Goal: Task Accomplishment & Management: Use online tool/utility

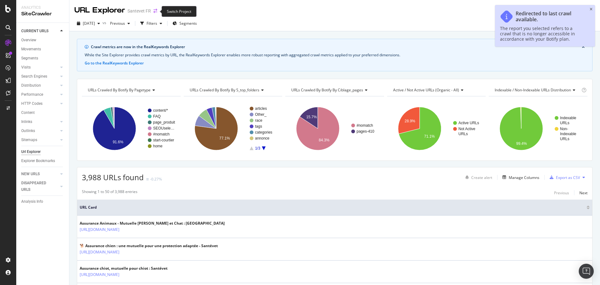
click at [155, 11] on icon "arrow-right-arrow-left" at bounding box center [155, 11] width 4 height 4
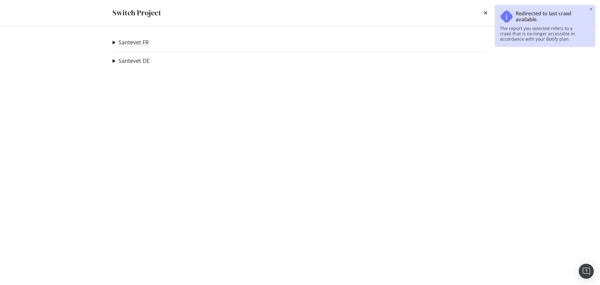
click at [115, 44] on summary "Santevet FR" at bounding box center [131, 42] width 36 height 8
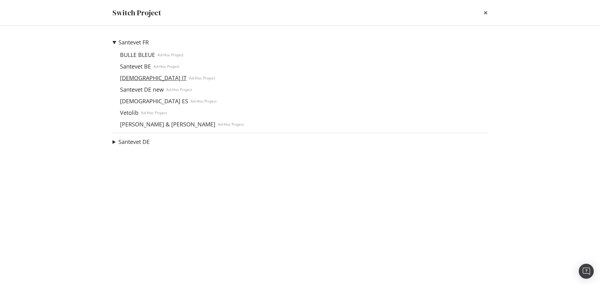
click at [135, 78] on link "[DEMOGRAPHIC_DATA] IT" at bounding box center [154, 78] width 72 height 7
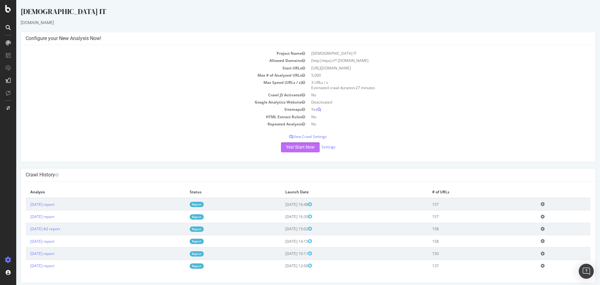
click at [301, 145] on button "Yes! Start Now" at bounding box center [300, 147] width 39 height 10
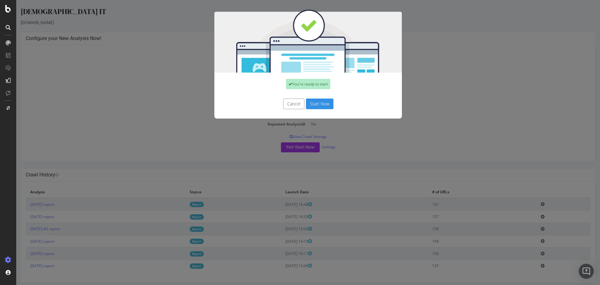
click at [317, 105] on button "Start Now" at bounding box center [320, 103] width 28 height 11
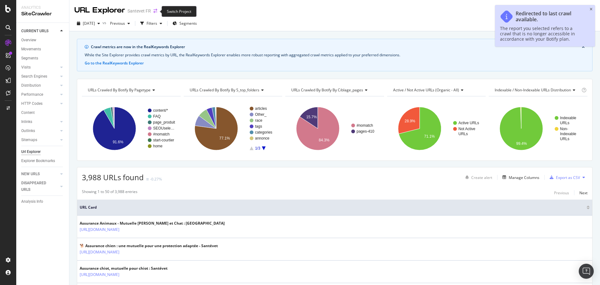
click at [154, 12] on icon "arrow-right-arrow-left" at bounding box center [155, 11] width 4 height 4
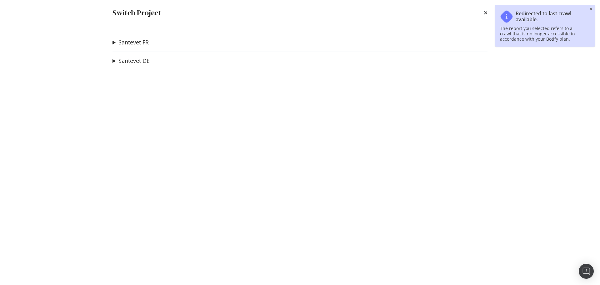
click at [113, 42] on summary "Santevet FR" at bounding box center [131, 42] width 36 height 8
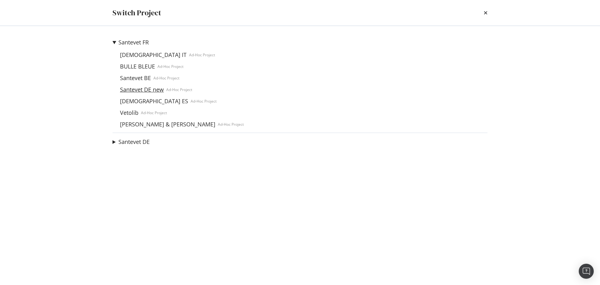
click at [133, 89] on link "Santevet DE new" at bounding box center [142, 89] width 49 height 7
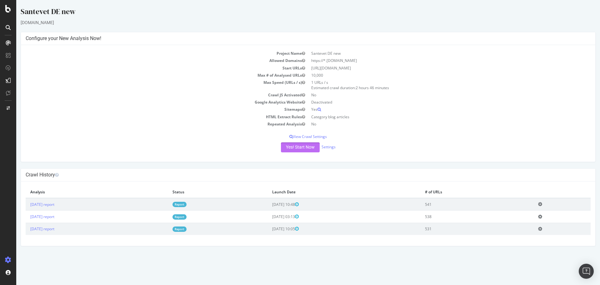
click at [300, 147] on button "Yes! Start Now" at bounding box center [300, 147] width 39 height 10
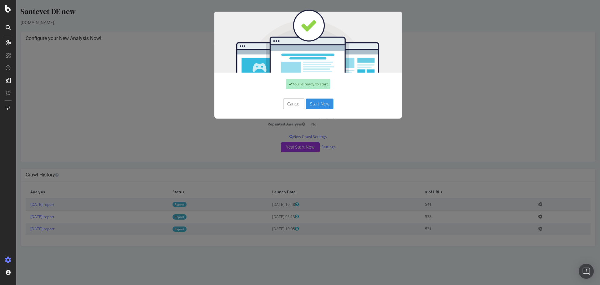
click at [311, 102] on button "Start Now" at bounding box center [320, 103] width 28 height 11
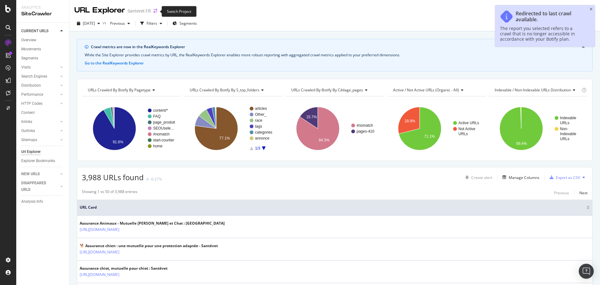
click at [155, 12] on icon "arrow-right-arrow-left" at bounding box center [155, 11] width 4 height 4
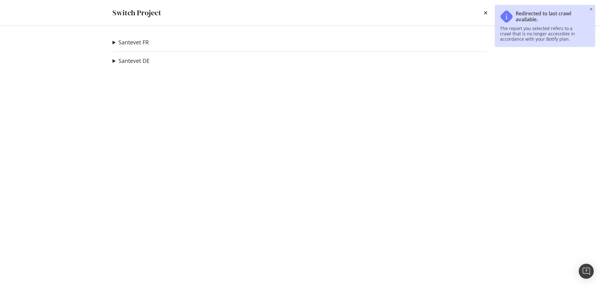
click at [116, 42] on summary "Santevet FR" at bounding box center [131, 42] width 36 height 8
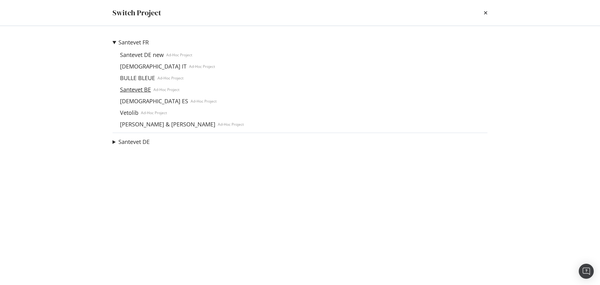
click at [130, 89] on link "Santevet BE" at bounding box center [136, 89] width 36 height 7
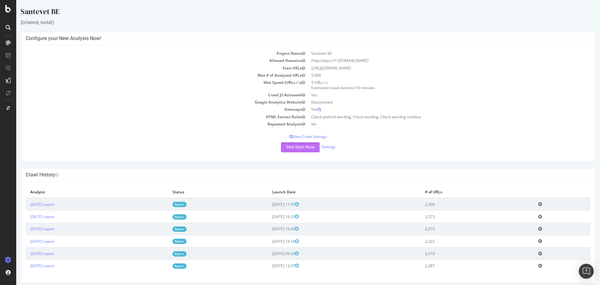
click at [306, 148] on button "Yes! Start Now" at bounding box center [300, 147] width 39 height 10
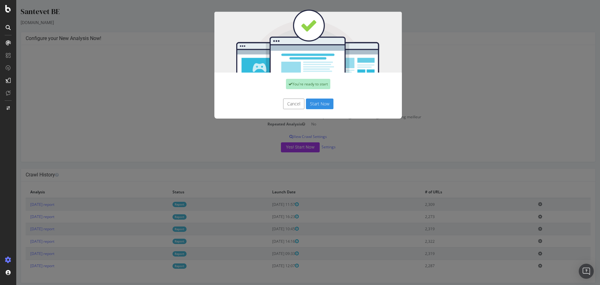
click at [315, 103] on button "Start Now" at bounding box center [320, 103] width 28 height 11
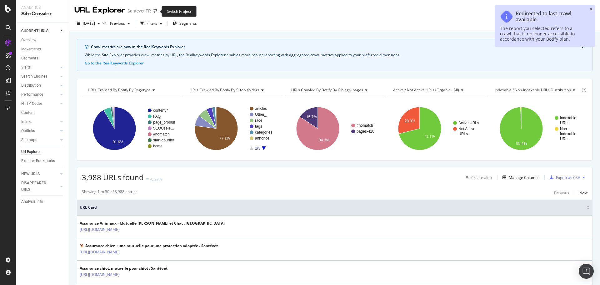
click at [152, 12] on span at bounding box center [155, 11] width 9 height 4
click at [154, 11] on icon "arrow-right-arrow-left" at bounding box center [155, 11] width 4 height 4
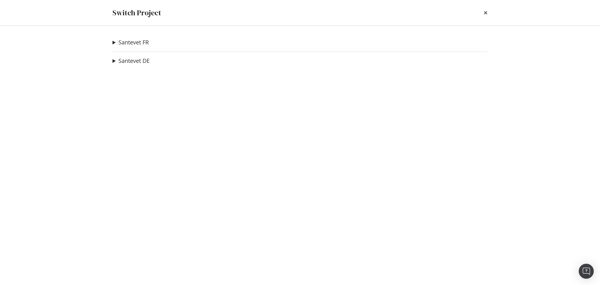
click at [116, 40] on summary "Santevet FR" at bounding box center [131, 42] width 36 height 8
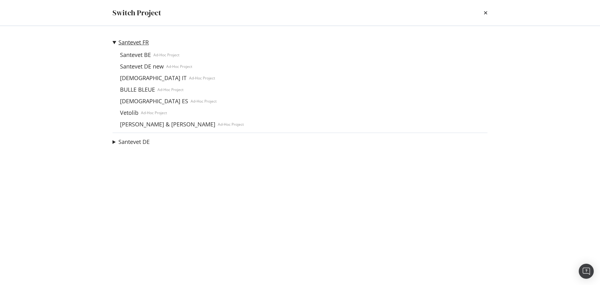
click at [123, 43] on link "Santevet FR" at bounding box center [133, 42] width 30 height 7
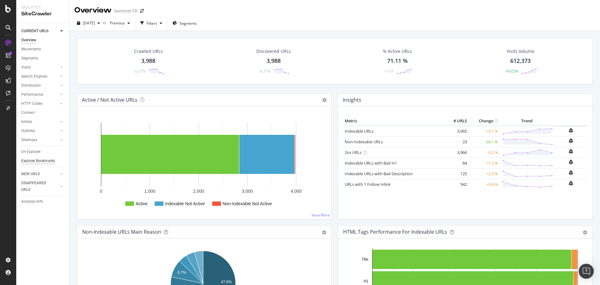
click at [45, 161] on div "Explorer Bookmarks" at bounding box center [38, 161] width 34 height 7
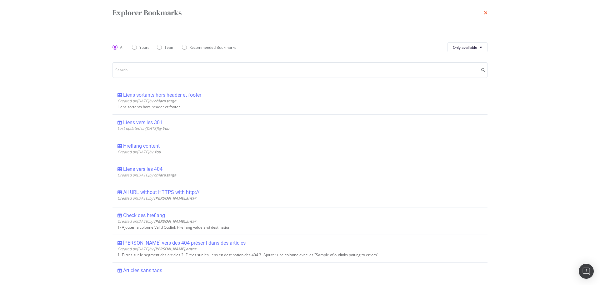
click at [485, 14] on icon "times" at bounding box center [486, 12] width 4 height 5
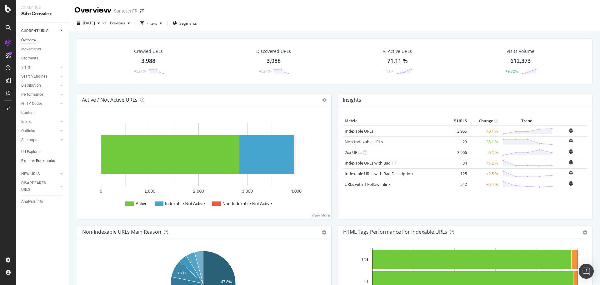
click at [40, 159] on div "Explorer Bookmarks" at bounding box center [38, 161] width 34 height 7
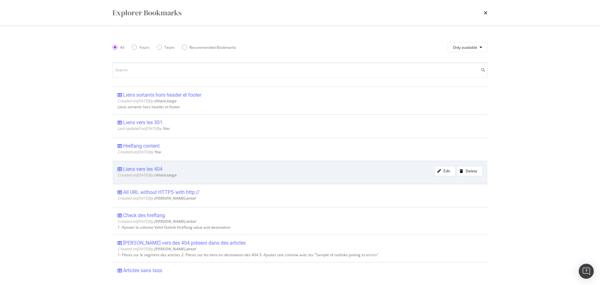
click at [147, 168] on div "Liens vers les 404" at bounding box center [142, 169] width 39 height 6
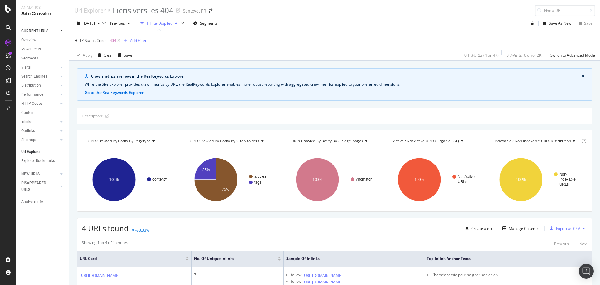
scroll to position [94, 0]
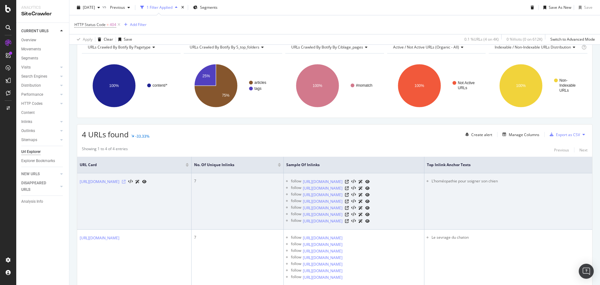
click at [126, 181] on icon at bounding box center [124, 182] width 4 height 4
copy div "https://www.santevet.com/articles/homeopathie-pour-soigner-son-chien"
drag, startPoint x: 239, startPoint y: 183, endPoint x: 77, endPoint y: 183, distance: 161.9
click at [77, 183] on td "https://www.santevet.com/articles/homeopathie-pour-soigner-son-chien" at bounding box center [134, 201] width 114 height 56
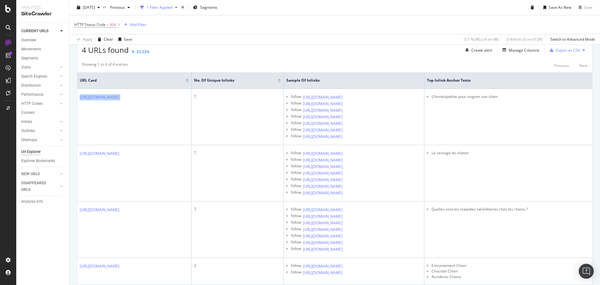
scroll to position [214, 0]
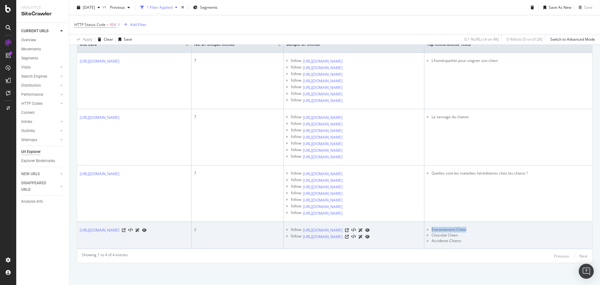
drag, startPoint x: 522, startPoint y: 229, endPoint x: 482, endPoint y: 229, distance: 40.0
click at [482, 229] on li "Entrainement Chien" at bounding box center [511, 230] width 158 height 6
copy li "Entrainement Chien"
click at [349, 230] on icon at bounding box center [347, 230] width 4 height 4
drag, startPoint x: 464, startPoint y: 236, endPoint x: 388, endPoint y: 235, distance: 76.0
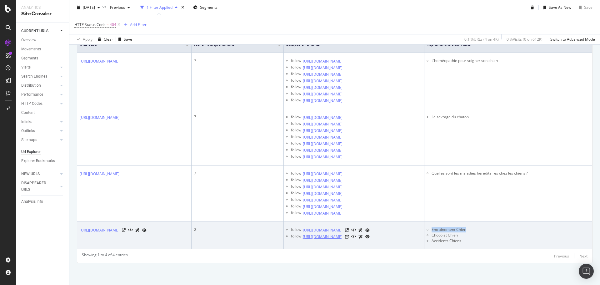
click at [388, 235] on div "follow https://www.santevet.com/articles/intoxication-engrais-chien" at bounding box center [356, 236] width 131 height 7
copy div "intoxication-engrais-chien"
click at [349, 236] on icon at bounding box center [347, 237] width 4 height 4
drag, startPoint x: 516, startPoint y: 236, endPoint x: 482, endPoint y: 238, distance: 34.1
click at [482, 238] on li "Chocolat Chien" at bounding box center [511, 235] width 158 height 6
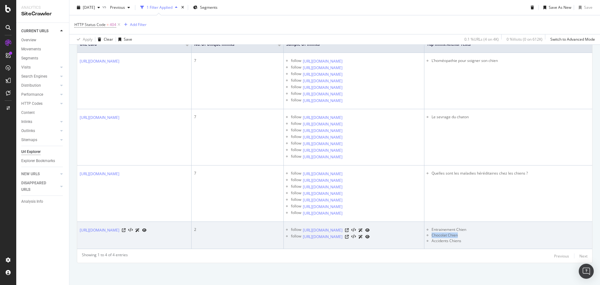
copy li "Chocolat Chien"
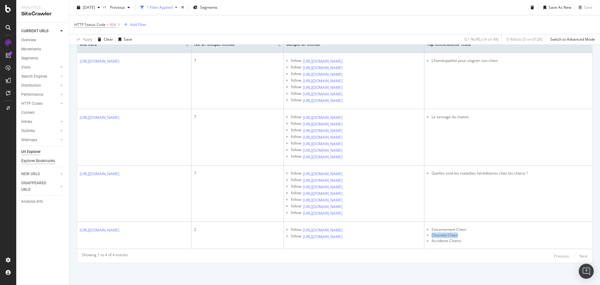
click at [51, 160] on div "Explorer Bookmarks" at bounding box center [38, 161] width 34 height 7
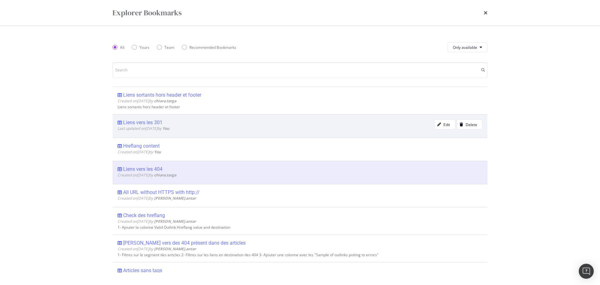
click at [160, 122] on div "Liens vers les 301" at bounding box center [142, 122] width 39 height 6
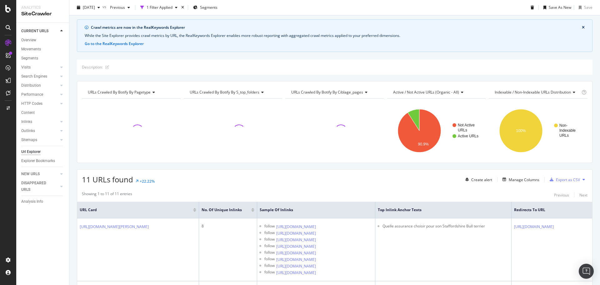
scroll to position [185, 0]
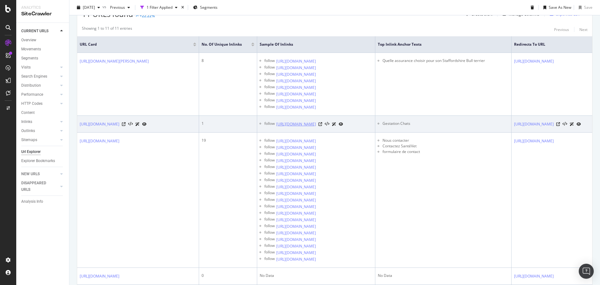
drag, startPoint x: 440, startPoint y: 130, endPoint x: 372, endPoint y: 131, distance: 68.1
click at [372, 127] on div "follow https://www.santevet.com/articles/reproduction-du-chat" at bounding box center [318, 124] width 108 height 7
copy div "reproduction-du-chat"
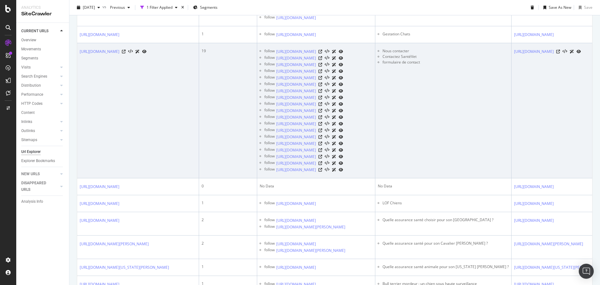
scroll to position [310, 0]
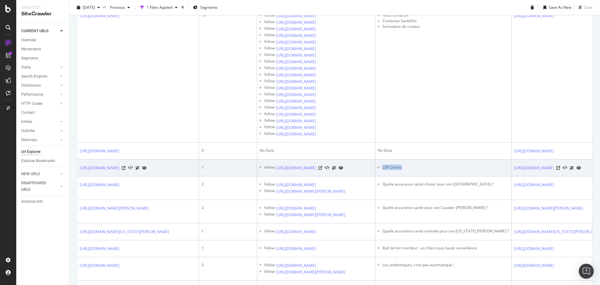
copy li "LOF Chiens"
drag, startPoint x: 479, startPoint y: 185, endPoint x: 452, endPoint y: 185, distance: 27.2
click at [452, 170] on ul "LOF Chiens" at bounding box center [443, 167] width 131 height 6
click at [316, 171] on link "https://www.santevet.com/articles/b-la-lettre-pour-les-chiens-nes-en-2026" at bounding box center [296, 168] width 40 height 6
click at [322, 170] on icon at bounding box center [320, 168] width 4 height 4
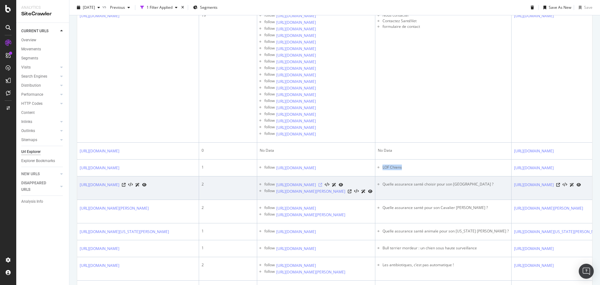
click at [322, 187] on icon at bounding box center [320, 185] width 4 height 4
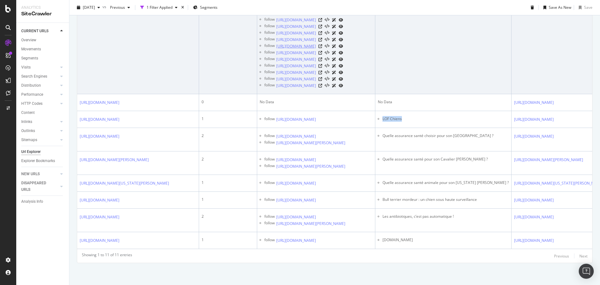
scroll to position [435, 0]
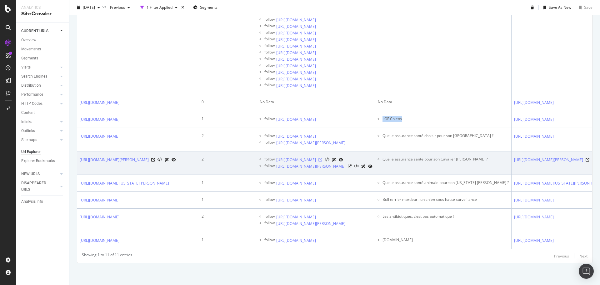
click at [322, 158] on icon at bounding box center [320, 160] width 4 height 4
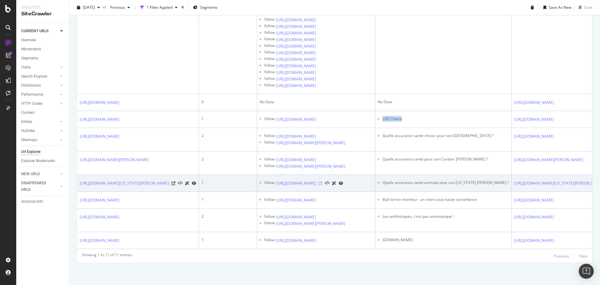
click at [322, 181] on icon at bounding box center [320, 183] width 4 height 4
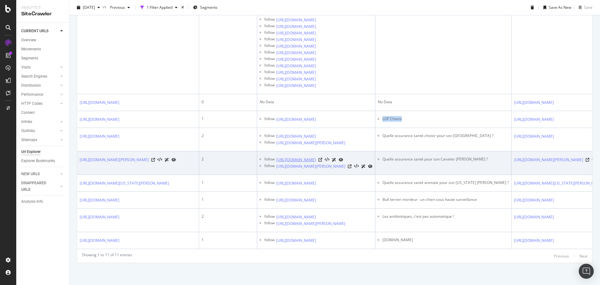
scroll to position [440, 0]
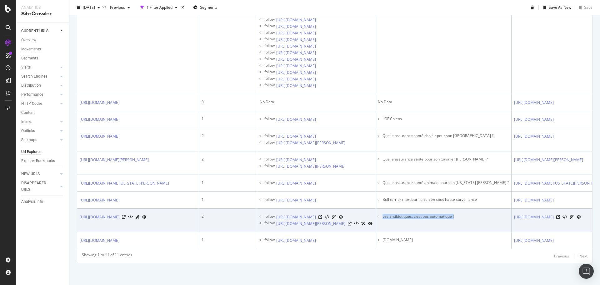
copy li "Les antibiotiques, c’est pas automatique !"
drag, startPoint x: 532, startPoint y: 194, endPoint x: 453, endPoint y: 196, distance: 78.2
click at [453, 213] on ul "Les antibiotiques, c’est pas automatique !" at bounding box center [443, 216] width 131 height 6
click at [322, 215] on icon at bounding box center [320, 217] width 4 height 4
click at [352, 222] on icon at bounding box center [350, 224] width 4 height 4
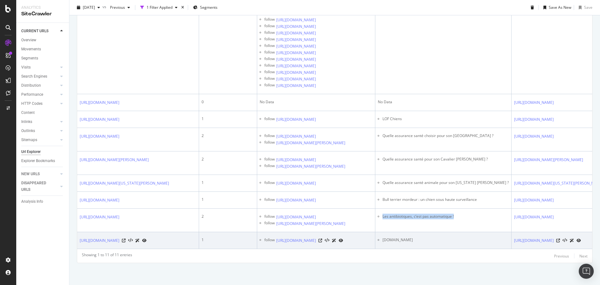
drag, startPoint x: 488, startPoint y: 230, endPoint x: 455, endPoint y: 231, distance: 33.1
click at [455, 237] on li "start.santevet.com" at bounding box center [446, 240] width 126 height 6
copy li "start.santevet.com"
click at [322, 238] on icon at bounding box center [320, 240] width 4 height 4
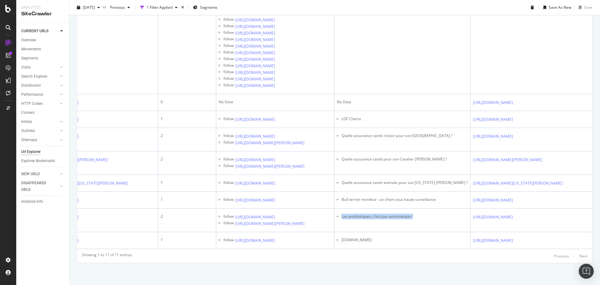
scroll to position [0, 76]
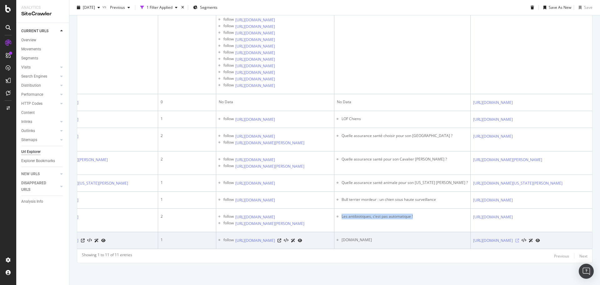
click at [519, 238] on icon at bounding box center [517, 240] width 4 height 4
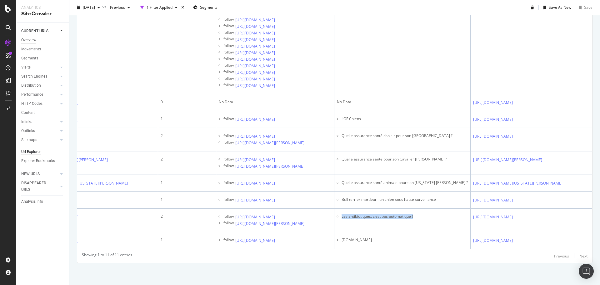
click at [34, 39] on div "Overview" at bounding box center [28, 40] width 15 height 7
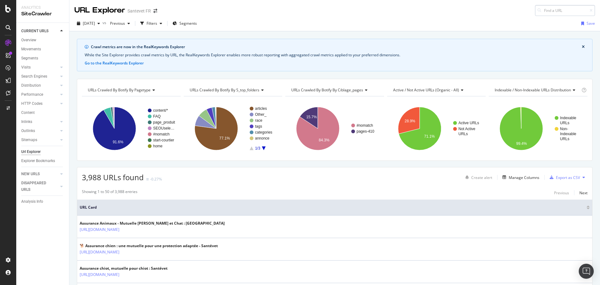
click at [578, 11] on input at bounding box center [565, 10] width 60 height 11
type input "https://www.santevet.com/articles/homeopathie-pour-soigner-son-chien"
click at [500, 21] on span "https://www.santevet.com/articles/homeopathie-pour-soigner-son-chien" at bounding box center [489, 18] width 42 height 5
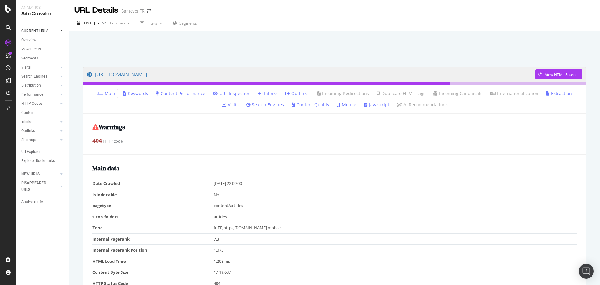
click at [262, 95] on link "Inlinks" at bounding box center [268, 93] width 20 height 6
